Goal: Check status: Check status

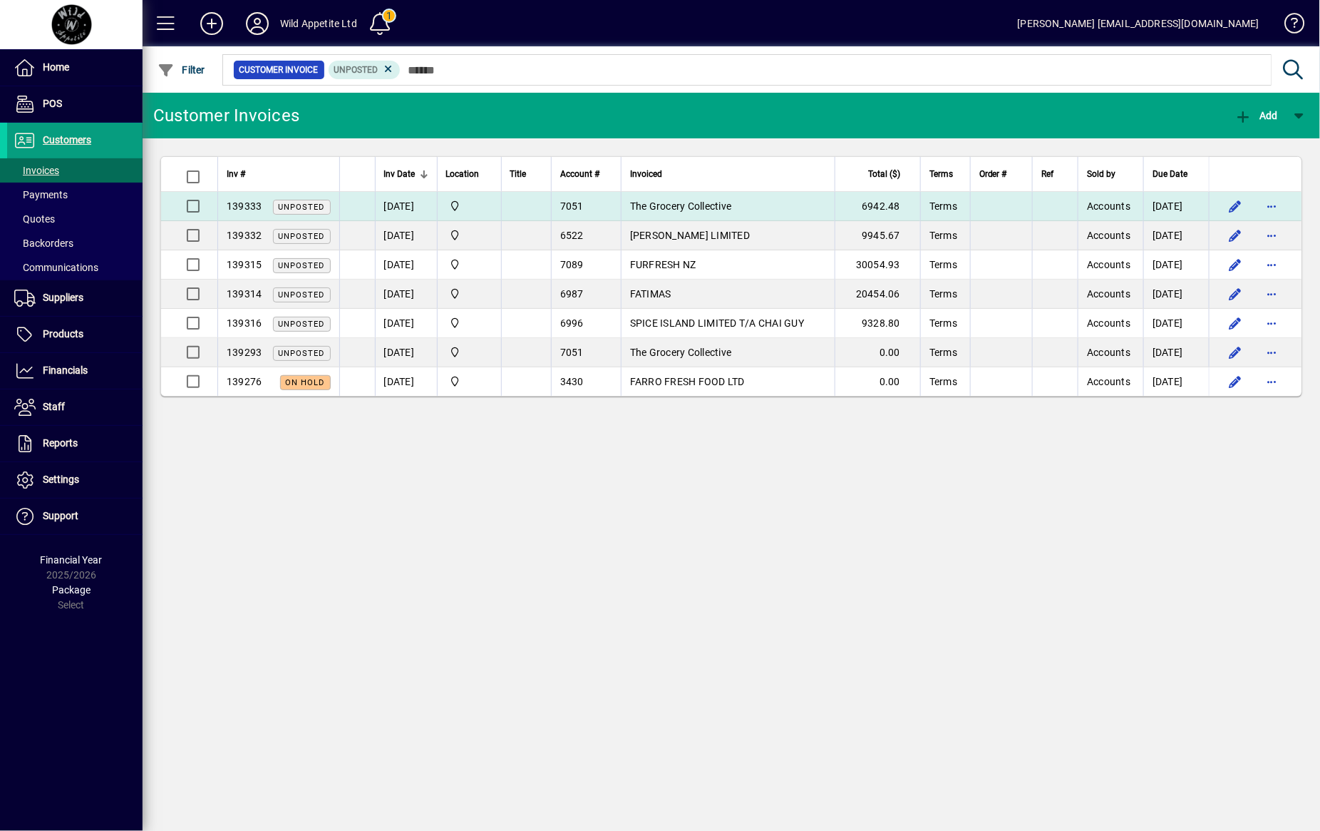
click at [699, 202] on span "The Grocery Collective" at bounding box center [681, 205] width 102 height 11
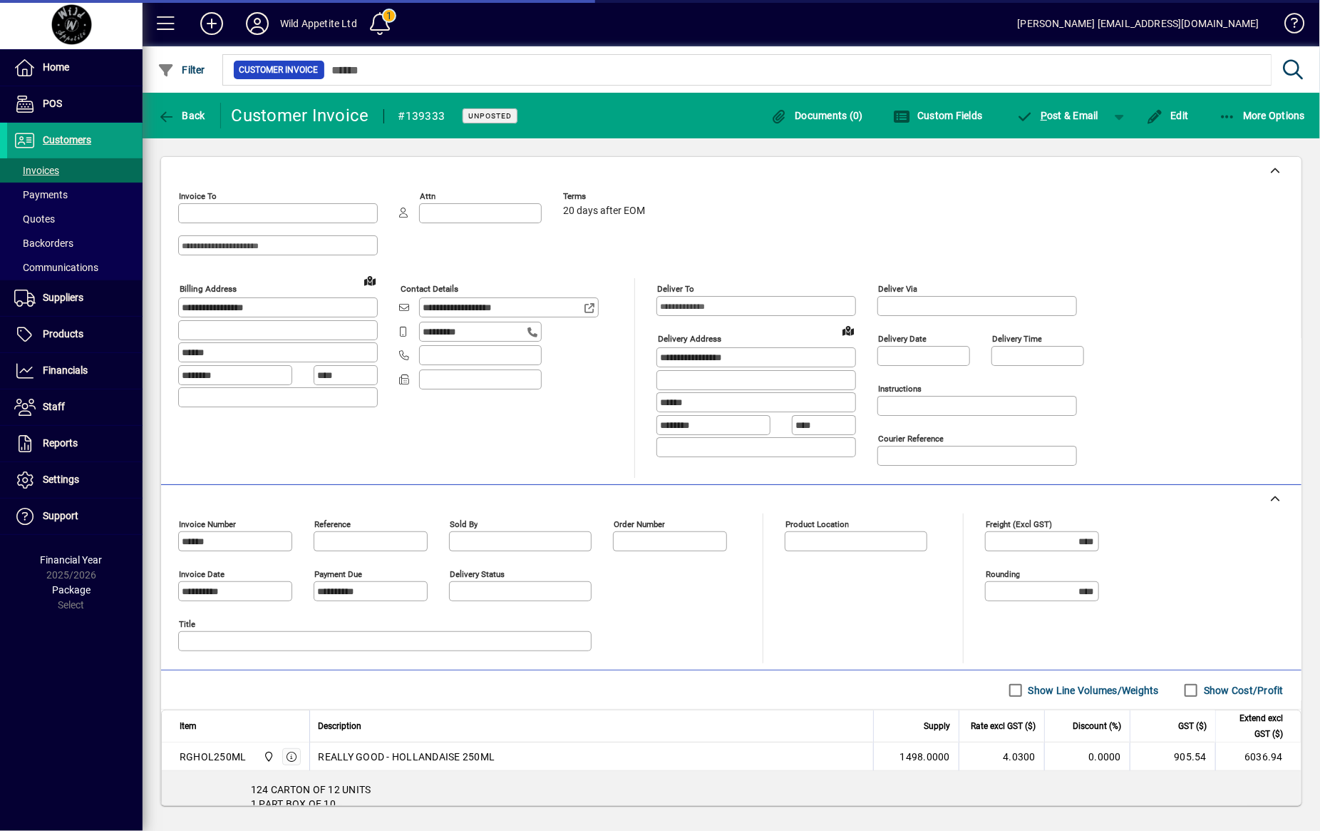
type input "**********"
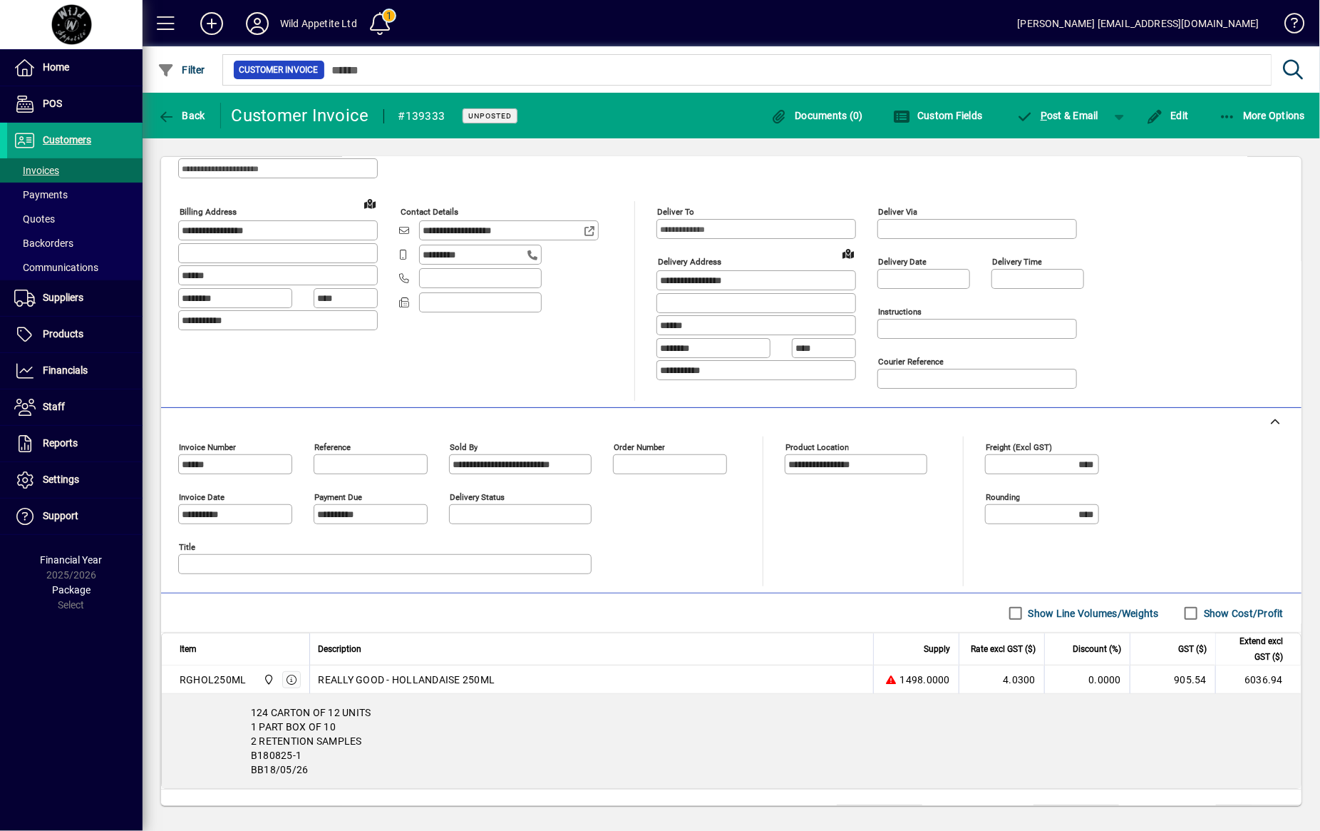
scroll to position [148, 0]
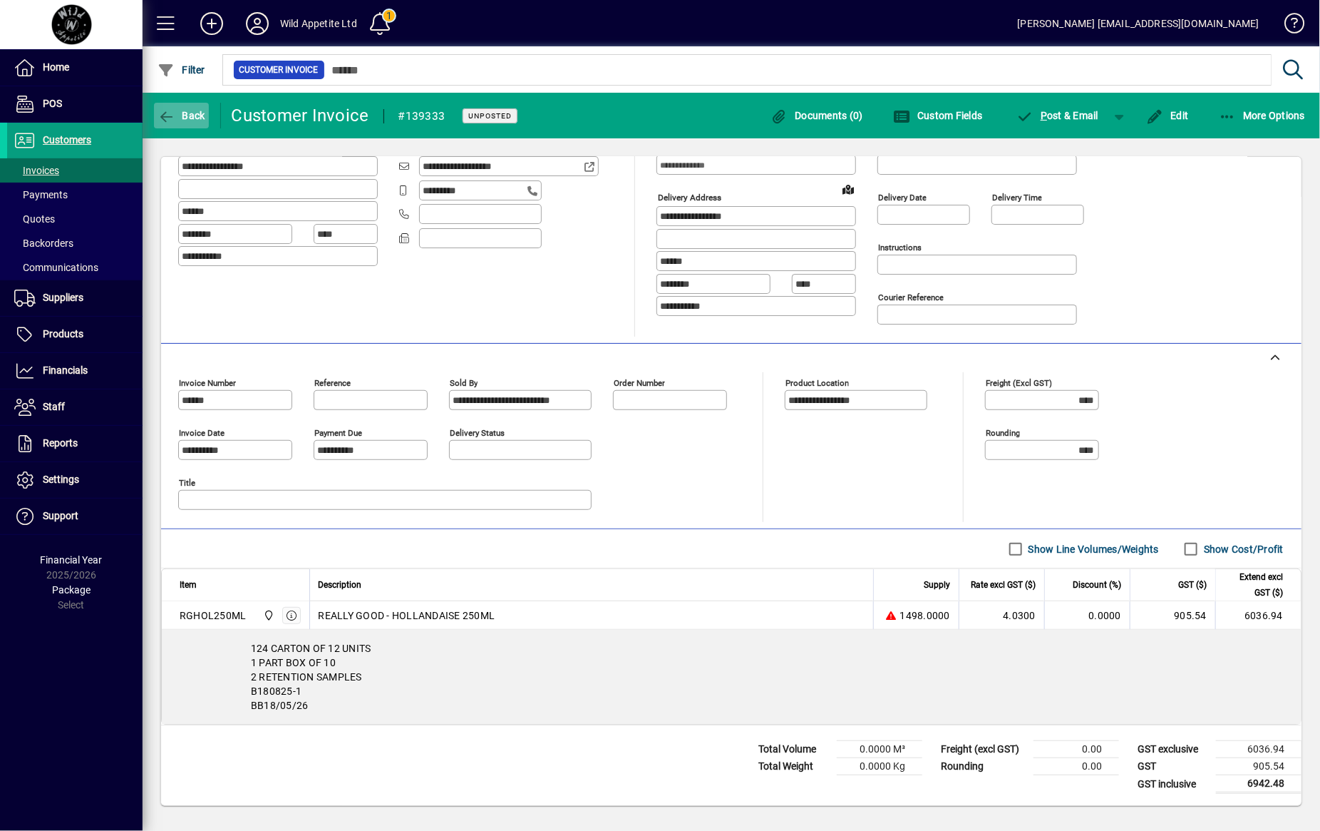
click at [184, 125] on span "button" at bounding box center [181, 115] width 55 height 34
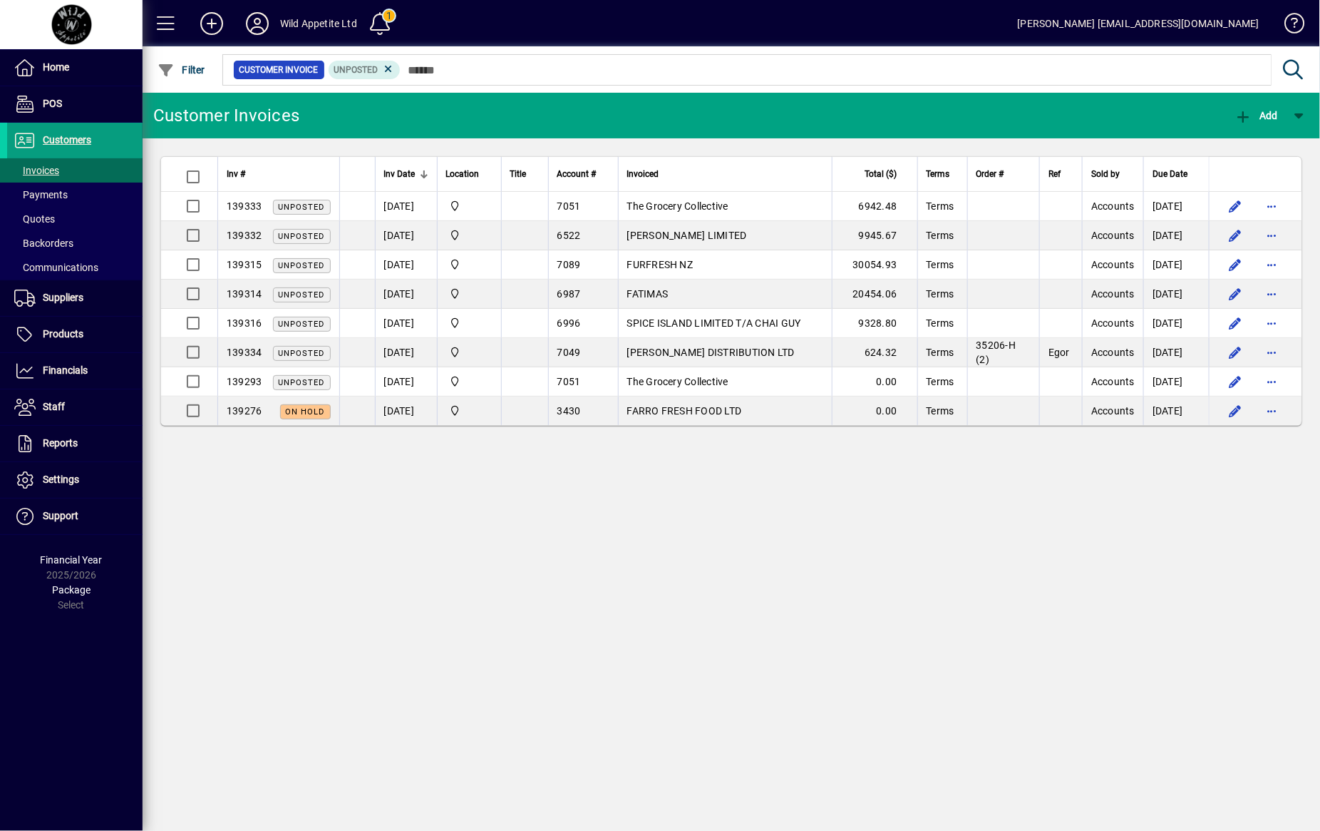
click at [504, 521] on div "Customer Invoices Add Inv # Inv Date Location Title Account # Invoiced Total ($…" at bounding box center [732, 462] width 1178 height 738
click at [456, 733] on div "Customer Invoices Add Inv # Inv Date Location Title Account # Invoiced Total ($…" at bounding box center [732, 462] width 1178 height 738
